Goal: Browse casually

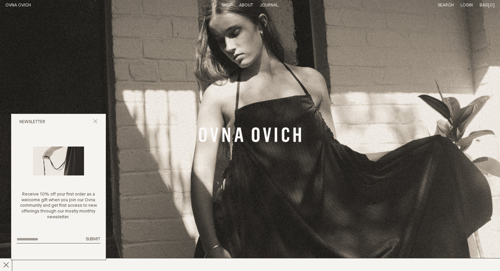
click at [230, 5] on link "Shop" at bounding box center [227, 5] width 11 height 4
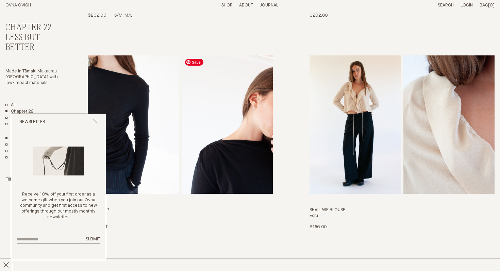
scroll to position [225, 0]
click at [96, 122] on icon "Close popup" at bounding box center [95, 121] width 4 height 4
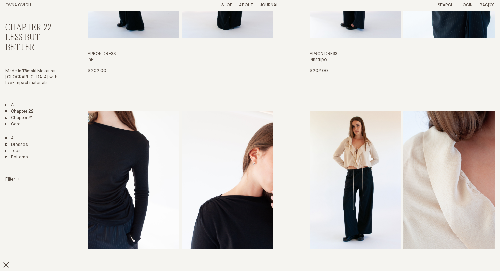
scroll to position [0, 0]
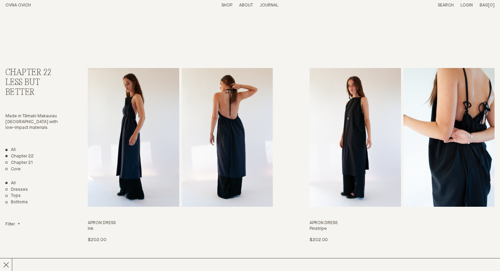
click at [8, 150] on link "All" at bounding box center [10, 150] width 10 height 6
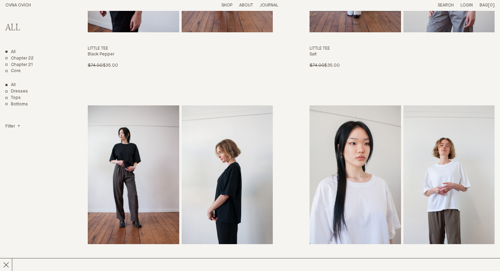
scroll to position [3207, 0]
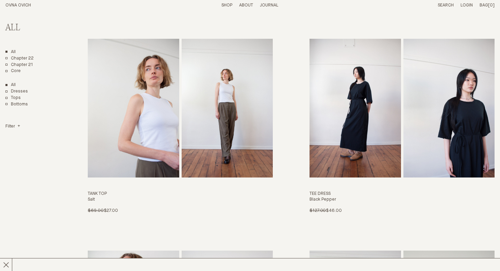
click at [20, 3] on link "OVNA OVICH" at bounding box center [18, 5] width 26 height 4
